Goal: Information Seeking & Learning: Learn about a topic

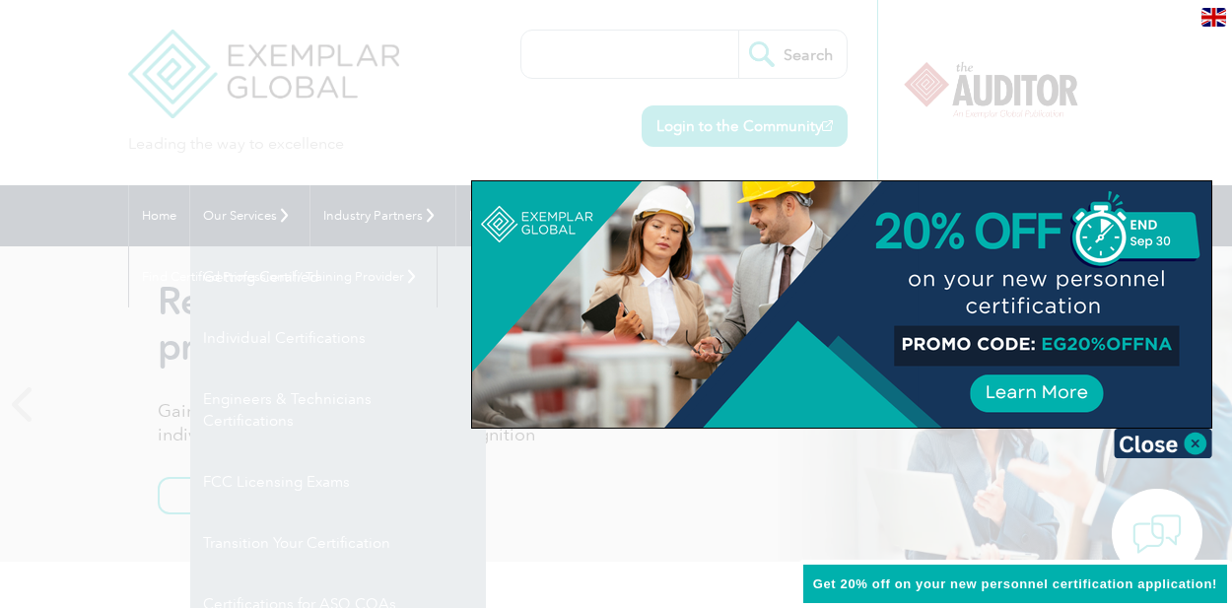
click at [92, 85] on div at bounding box center [616, 304] width 1232 height 608
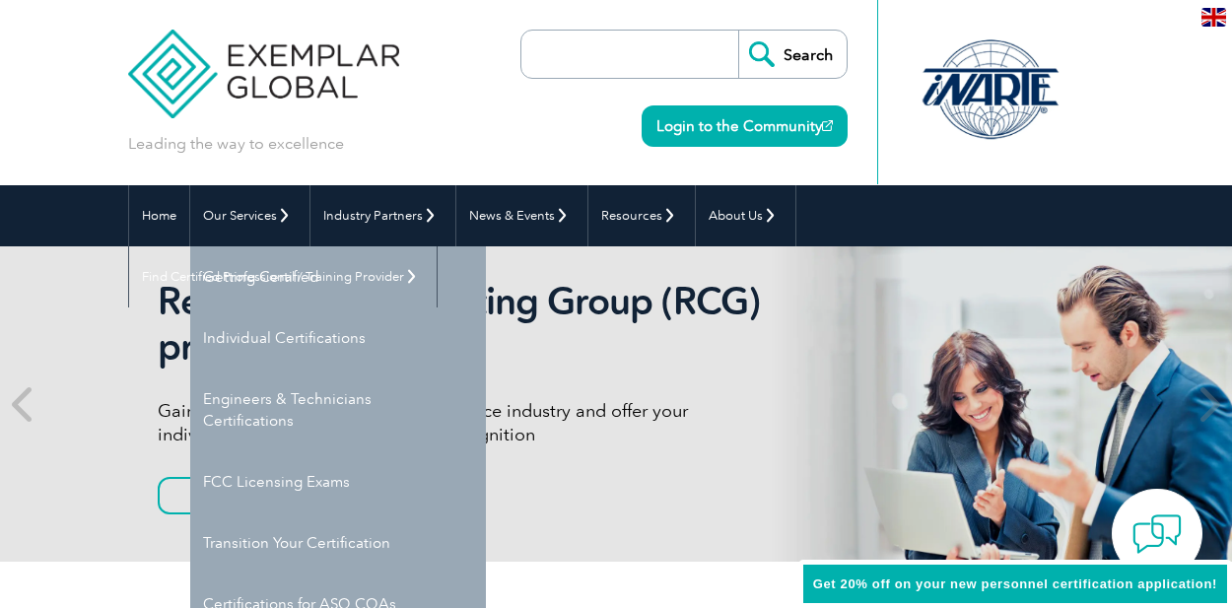
click at [73, 55] on header "Leading the way to excellence Search Login to the Community ▼" at bounding box center [616, 92] width 1232 height 185
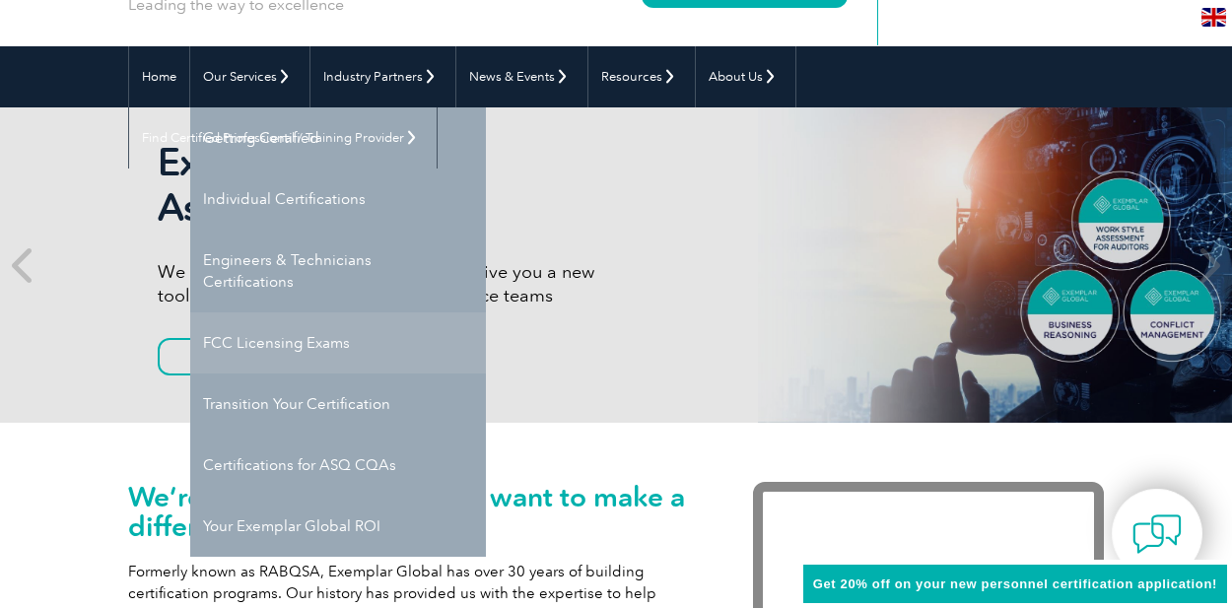
scroll to position [140, 0]
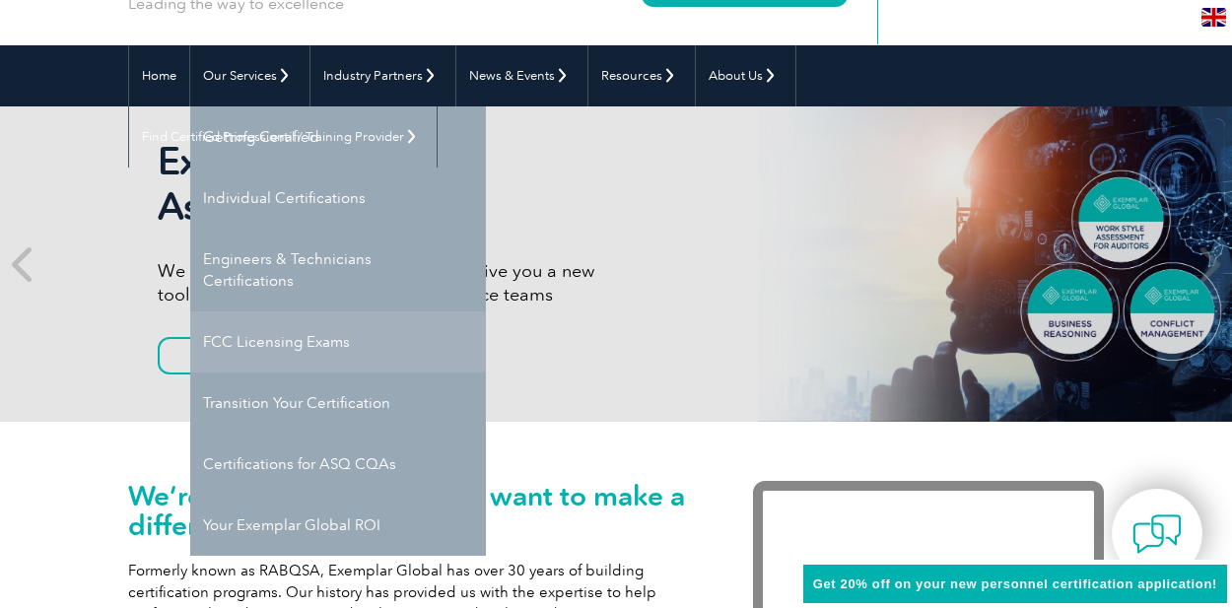
click at [254, 350] on link "FCC Licensing Exams" at bounding box center [338, 342] width 296 height 61
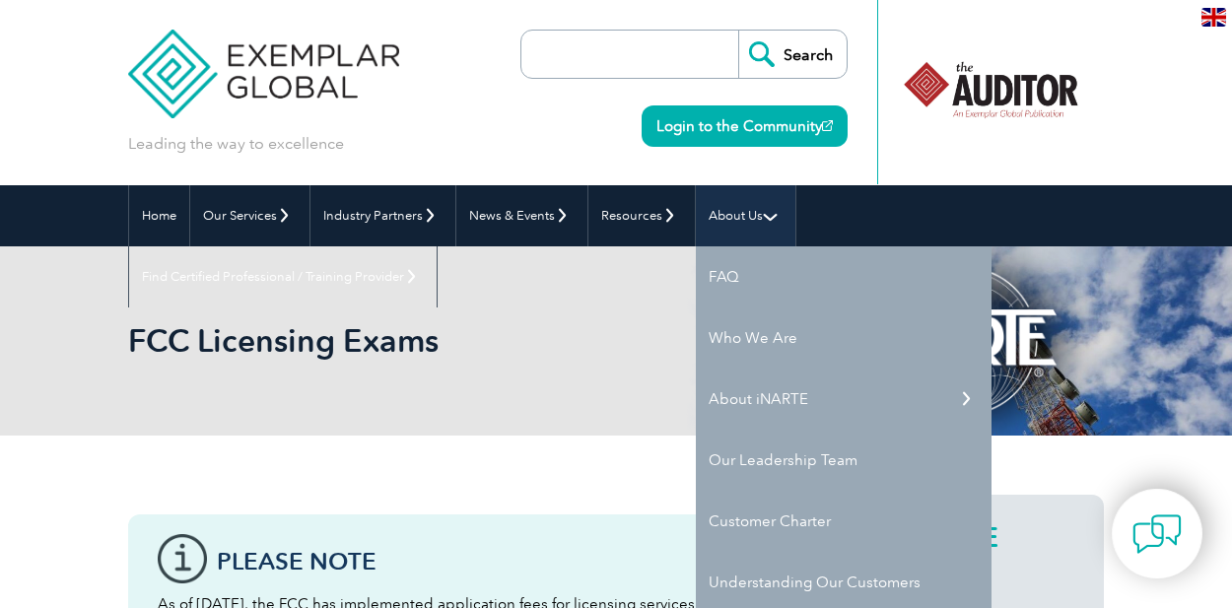
click at [735, 220] on link "About Us" at bounding box center [746, 215] width 100 height 61
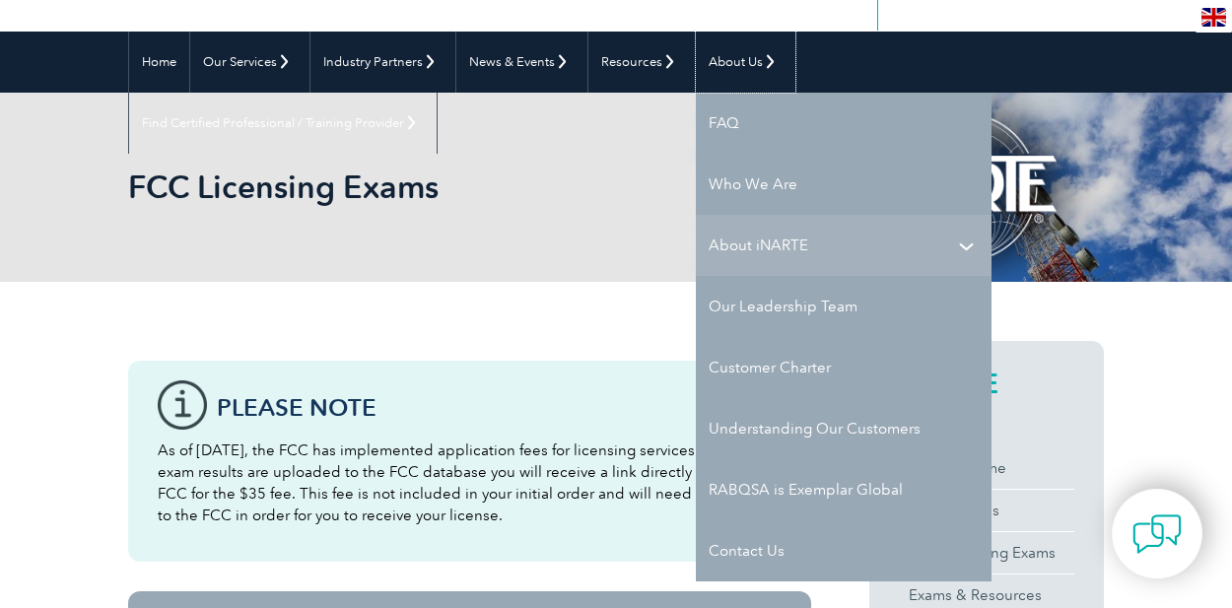
scroll to position [162, 0]
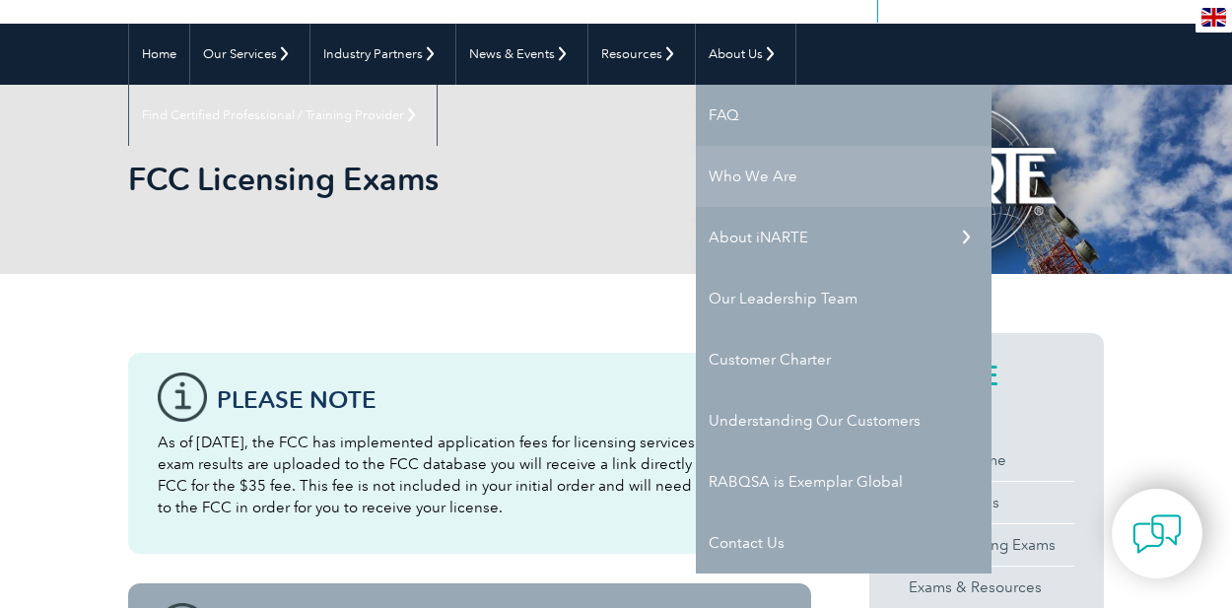
click at [765, 179] on link "Who We Are" at bounding box center [844, 176] width 296 height 61
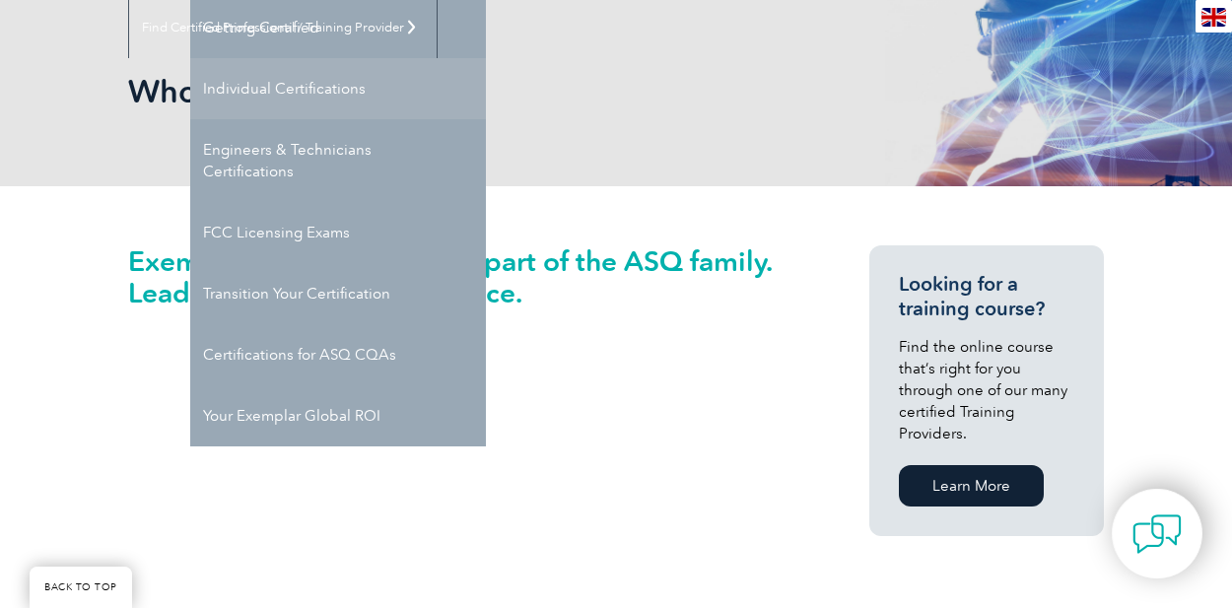
scroll to position [263, 0]
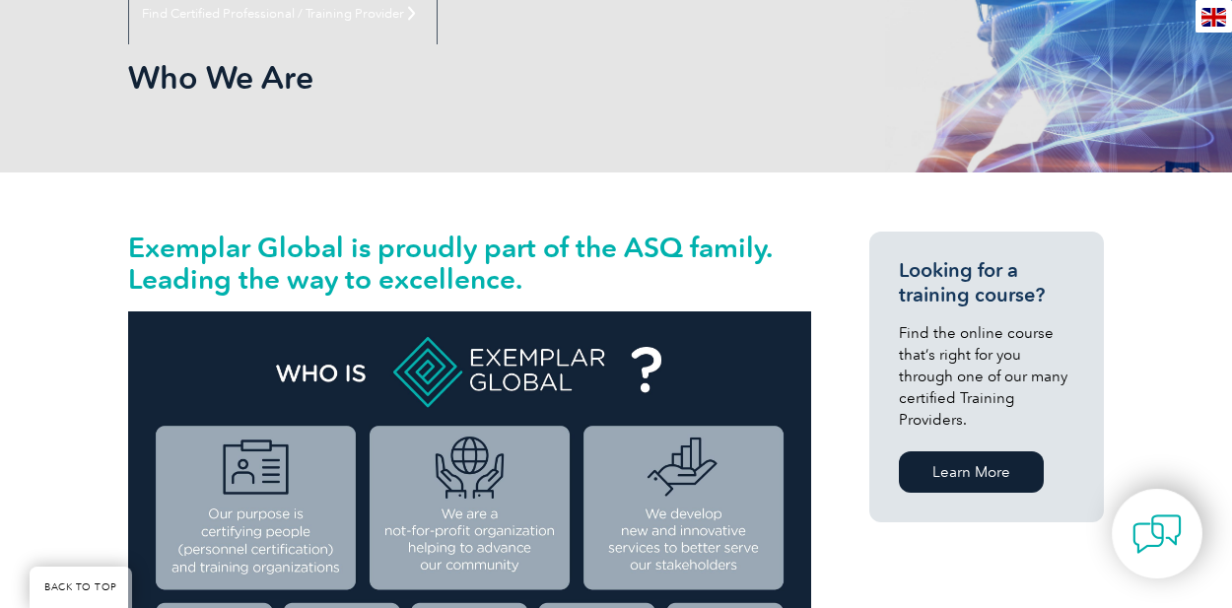
click at [698, 143] on div "Who We Are" at bounding box center [616, 77] width 976 height 189
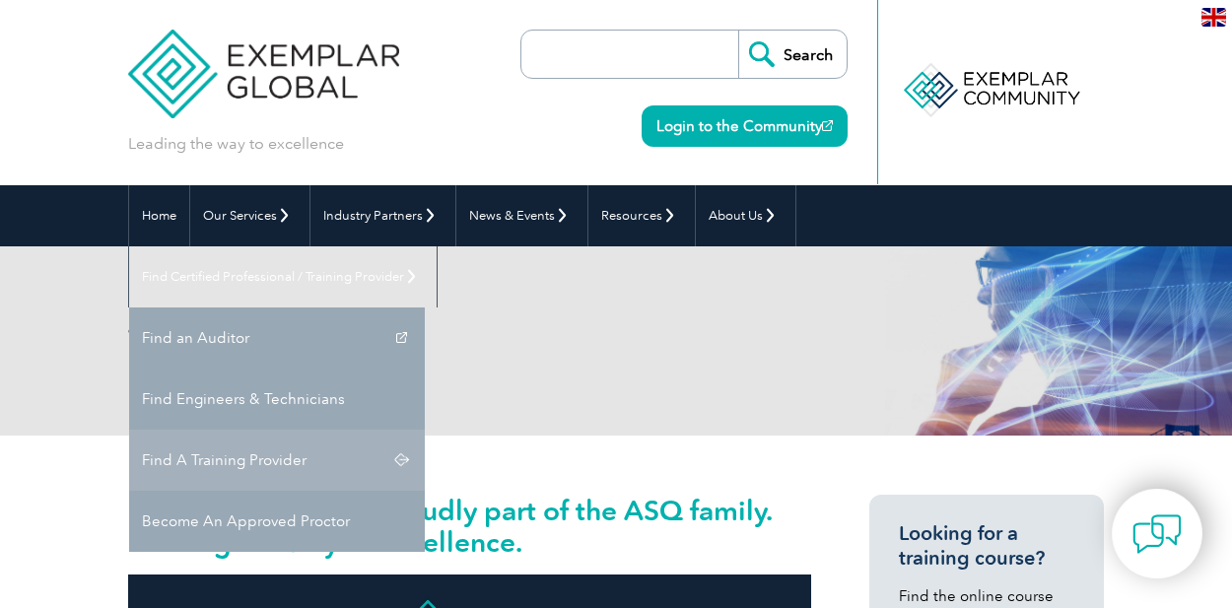
click at [425, 430] on link "Find A Training Provider" at bounding box center [277, 460] width 296 height 61
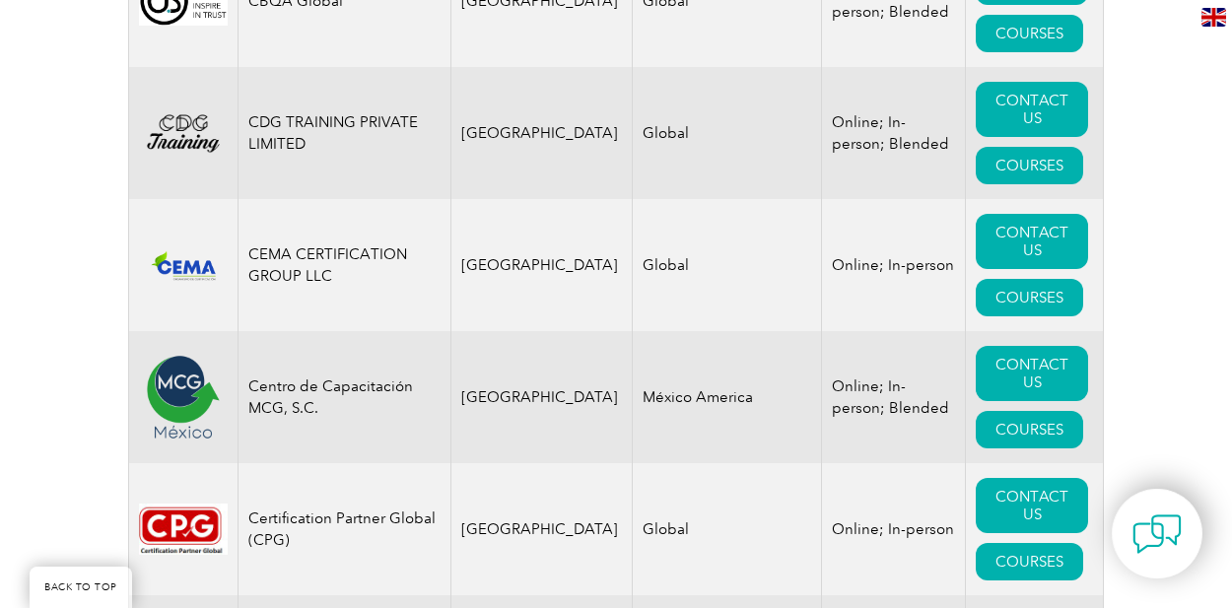
scroll to position [6617, 0]
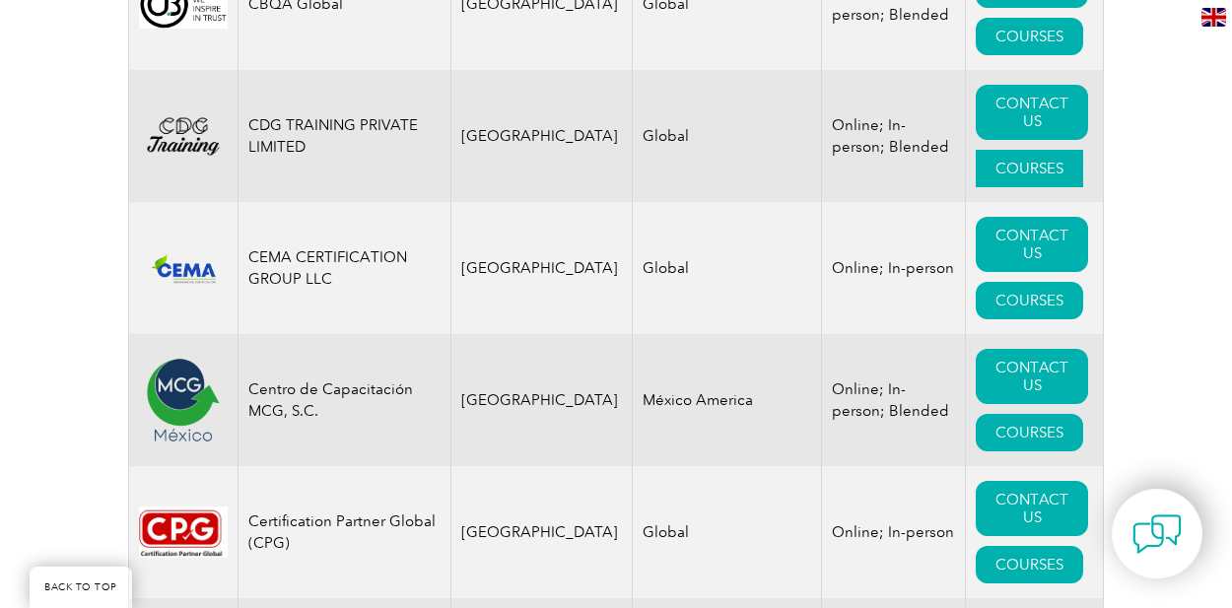
click at [1010, 150] on link "COURSES" at bounding box center [1029, 168] width 107 height 37
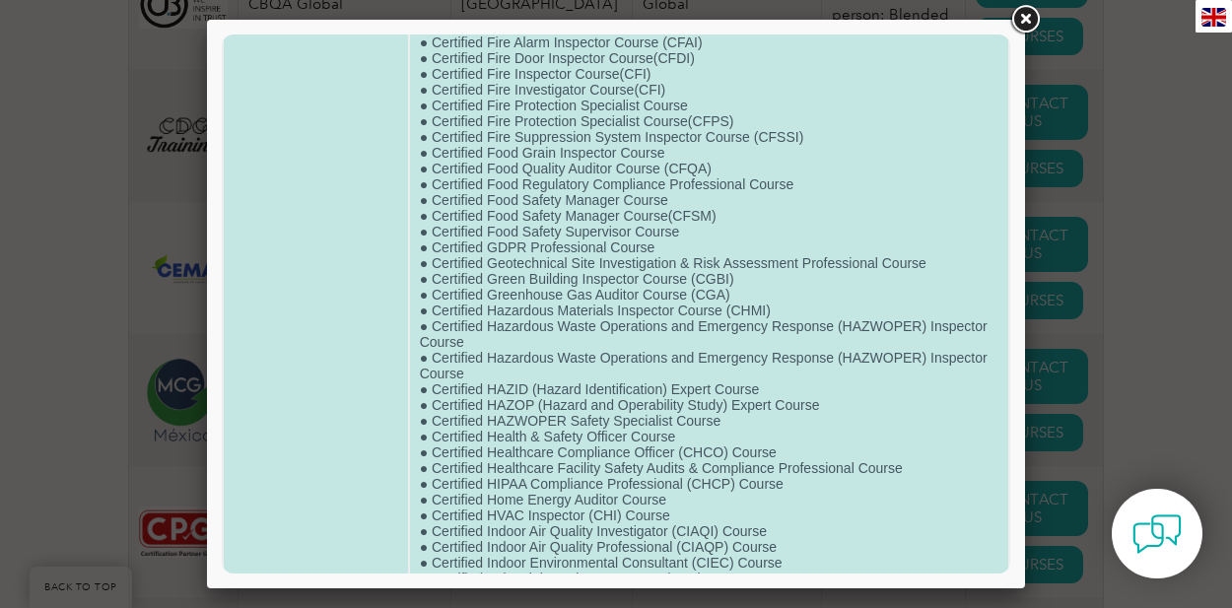
scroll to position [0, 0]
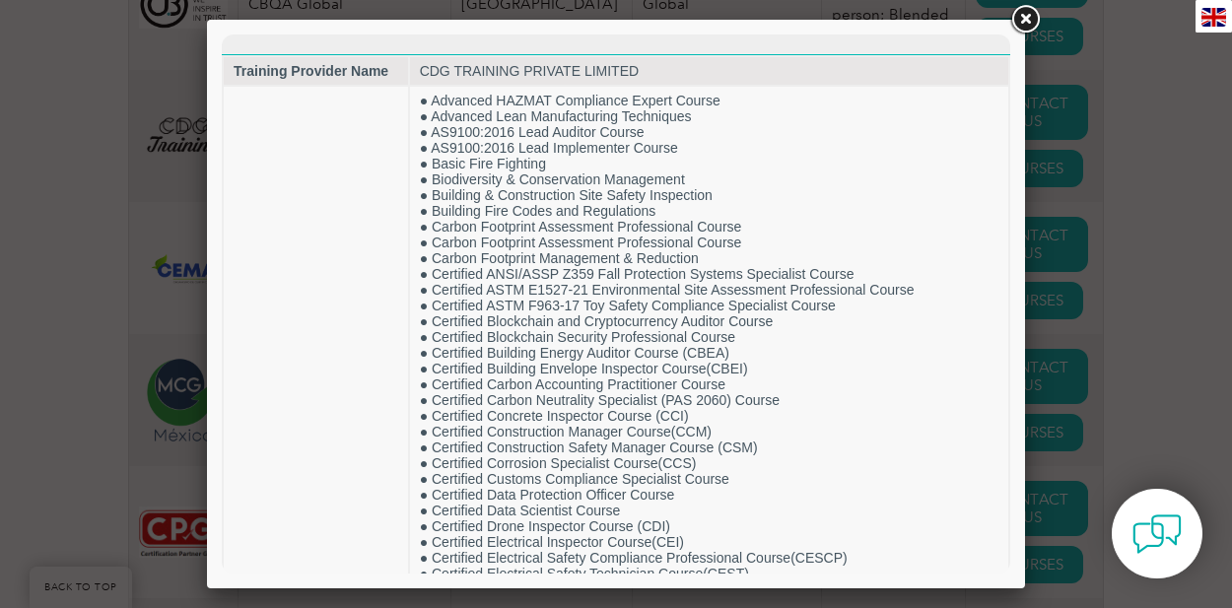
click at [1026, 18] on link at bounding box center [1024, 19] width 35 height 35
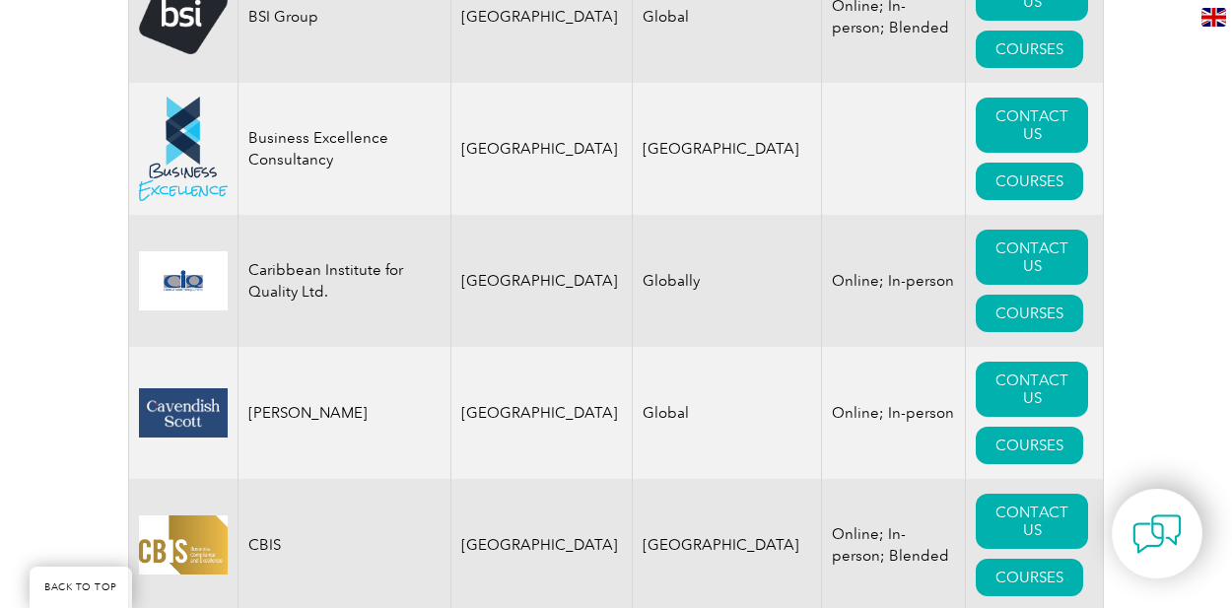
scroll to position [5609, 0]
